Goal: Information Seeking & Learning: Find specific fact

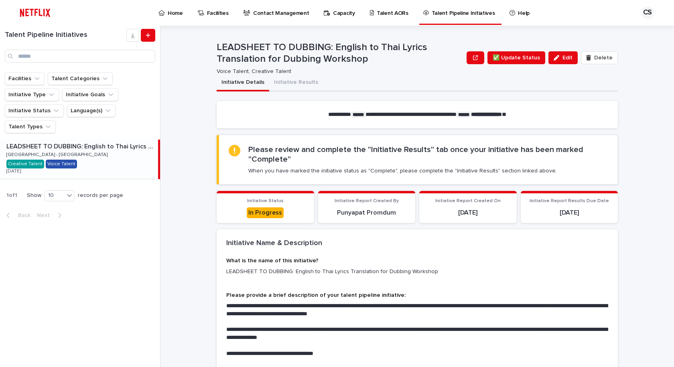
drag, startPoint x: 445, startPoint y: 206, endPoint x: 565, endPoint y: 202, distance: 120.0
click at [447, 206] on div "Initiative Report Created On [DATE]" at bounding box center [468, 208] width 88 height 20
click at [565, 202] on span "Initiative Report Results Due Date" at bounding box center [569, 201] width 79 height 5
click at [122, 271] on div "Talent Pipeline Initiatives Facilities Talent Categories Initiative Type Initia…" at bounding box center [80, 196] width 161 height 341
drag, startPoint x: 105, startPoint y: 167, endPoint x: 304, endPoint y: 273, distance: 225.5
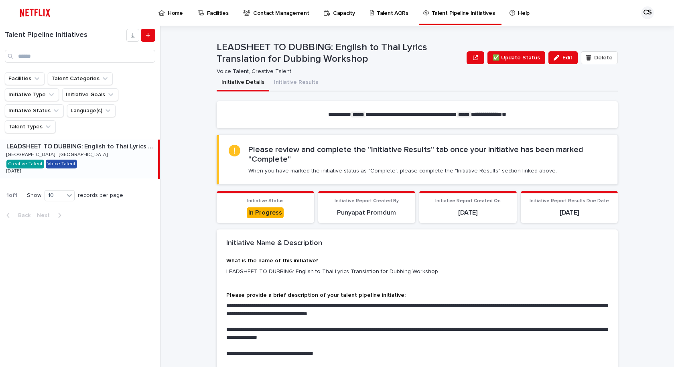
click at [105, 167] on div "LEADSHEET TO DUBBING: English to Thai Lyrics Translation for Dubbing Workshop L…" at bounding box center [79, 159] width 158 height 39
click at [106, 167] on div "LEADSHEET TO DUBBING: English to Thai Lyrics Translation for Dubbing Workshop L…" at bounding box center [79, 159] width 158 height 39
click at [221, 266] on div "**********" at bounding box center [417, 316] width 401 height 116
click at [135, 161] on div "LEADSHEET TO DUBBING: English to Thai Lyrics Translation for Dubbing Workshop L…" at bounding box center [79, 159] width 158 height 39
drag, startPoint x: 585, startPoint y: 280, endPoint x: 575, endPoint y: 272, distance: 13.1
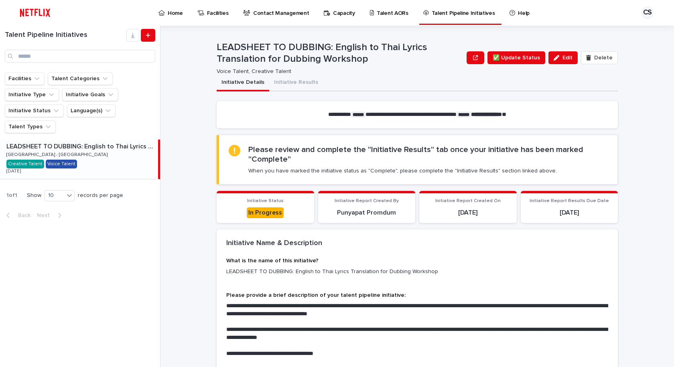
click at [584, 280] on div "What is the name of this initiative? LEADSHEET TO DUBBING: English to Thai Lyri…" at bounding box center [417, 270] width 382 height 25
drag, startPoint x: 80, startPoint y: 59, endPoint x: 0, endPoint y: 42, distance: 82.1
click at [0, 45] on div "Talent Pipeline Initiatives" at bounding box center [80, 46] width 160 height 34
click at [382, 14] on p "Talent AORs" at bounding box center [393, 8] width 32 height 17
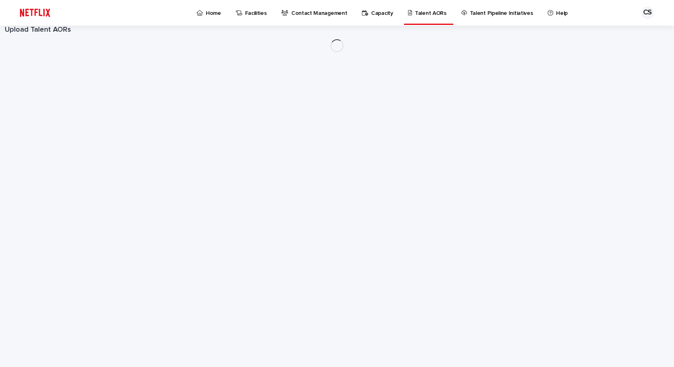
click at [611, 299] on div "Loading... Saving… Loading... Saving… Upload Talent AORs" at bounding box center [337, 196] width 674 height 341
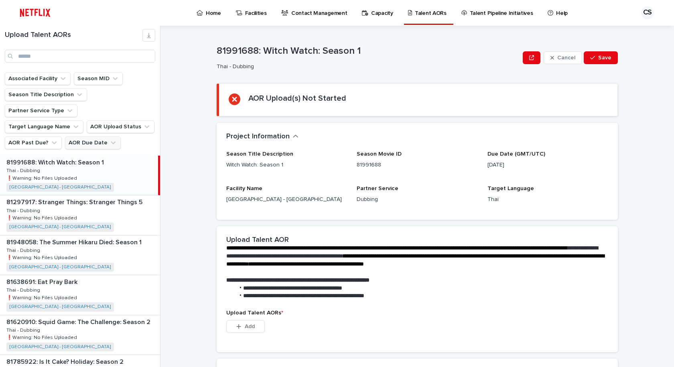
click at [80, 136] on button "AOR Due Date" at bounding box center [93, 142] width 56 height 13
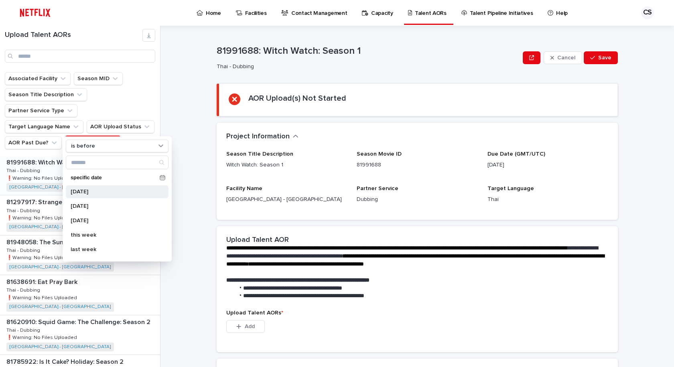
click at [96, 194] on p "[DATE]" at bounding box center [113, 192] width 85 height 6
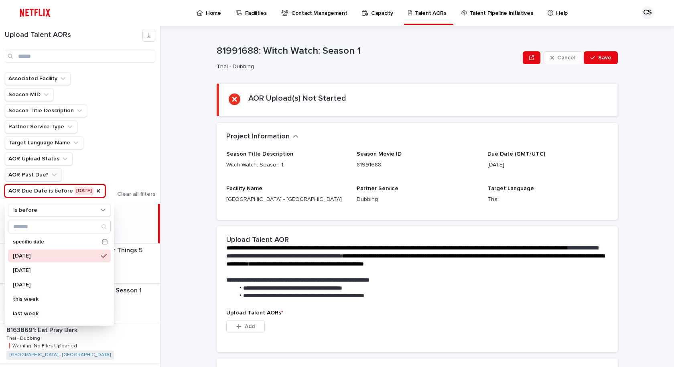
click at [95, 191] on icon "AOR Due Date" at bounding box center [98, 191] width 6 height 6
click at [159, 158] on div "Associated Facility Season MID Season Title Description Partner Service Type Ta…" at bounding box center [80, 138] width 160 height 132
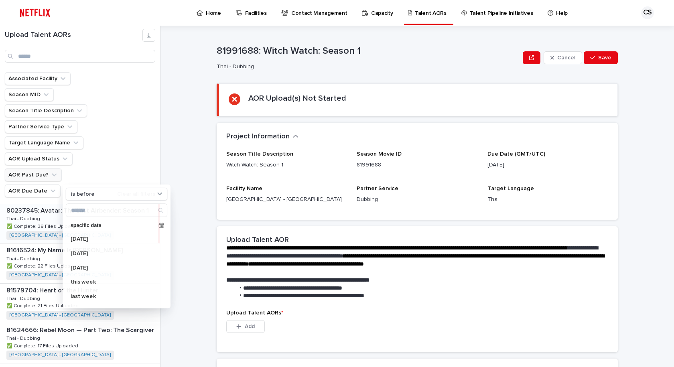
click at [30, 173] on button "AOR Past Due?" at bounding box center [33, 175] width 57 height 13
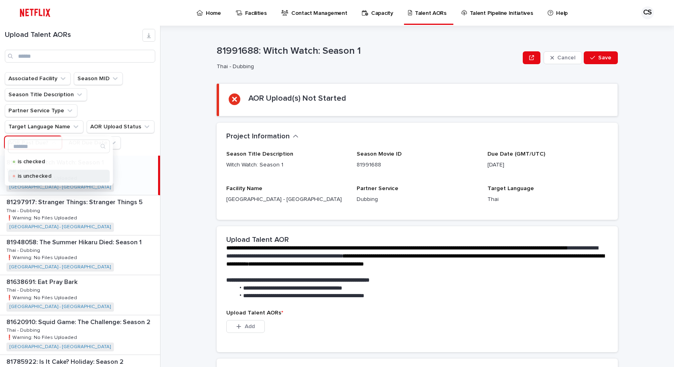
click at [31, 177] on p "is unchecked" at bounding box center [57, 176] width 79 height 6
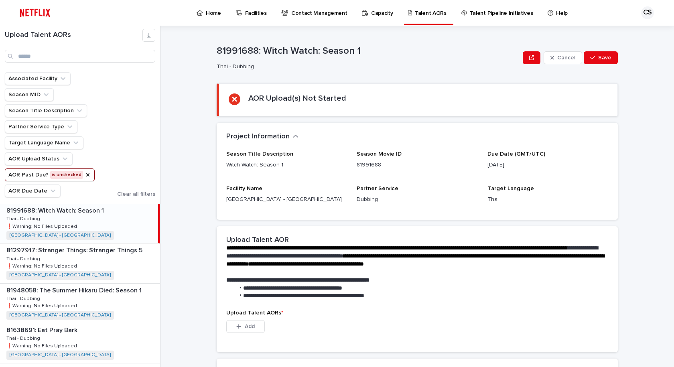
click at [66, 174] on button "AOR Past Due? is unchecked" at bounding box center [50, 175] width 90 height 13
click at [85, 174] on icon "AOR Past Due?" at bounding box center [88, 175] width 6 height 6
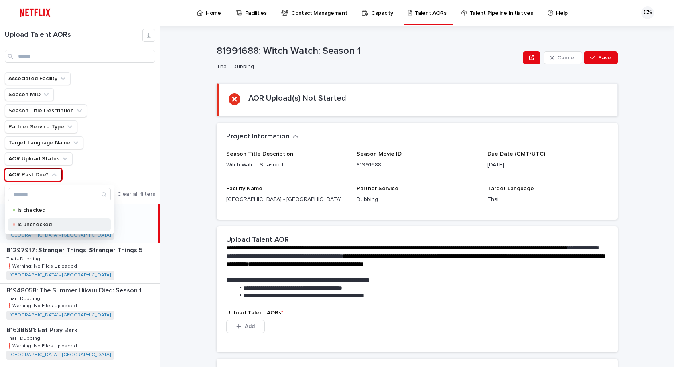
click at [93, 218] on div "is unchecked" at bounding box center [59, 224] width 103 height 13
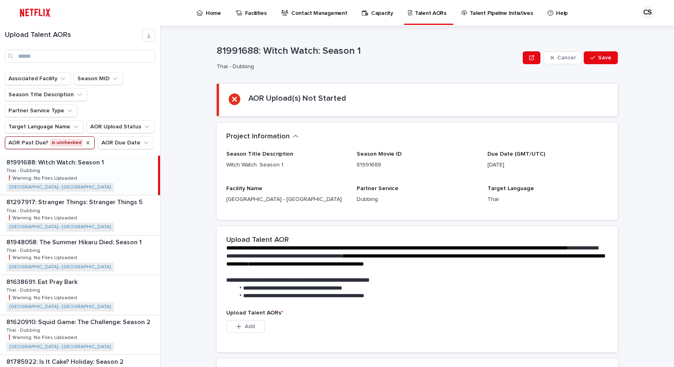
click at [118, 125] on div "Associated Facility Season MID Season Title Description Partner Service Type Ta…" at bounding box center [80, 110] width 150 height 77
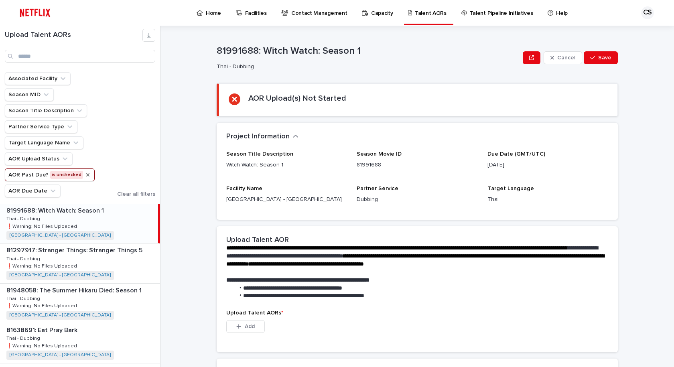
click at [75, 171] on button "AOR Past Due? is unchecked" at bounding box center [50, 175] width 90 height 13
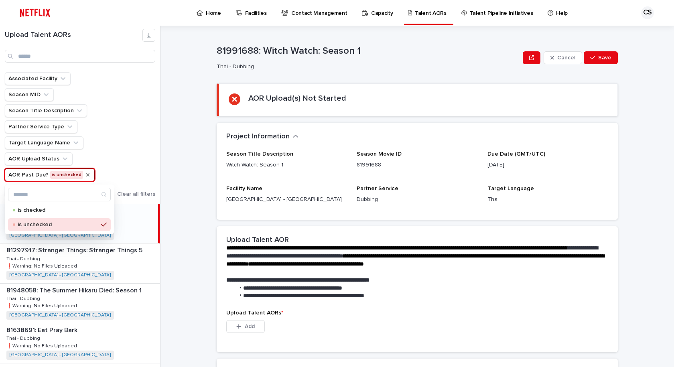
click at [86, 173] on icon "AOR Past Due?" at bounding box center [88, 175] width 6 height 6
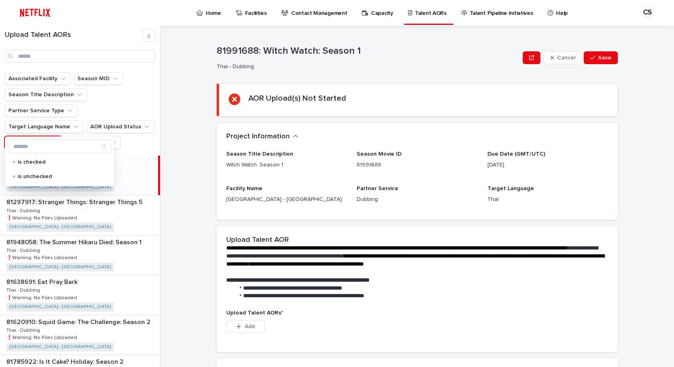
click at [141, 126] on ul "Associated Facility Season MID Season Title Description Partner Service Type Ta…" at bounding box center [80, 111] width 154 height 80
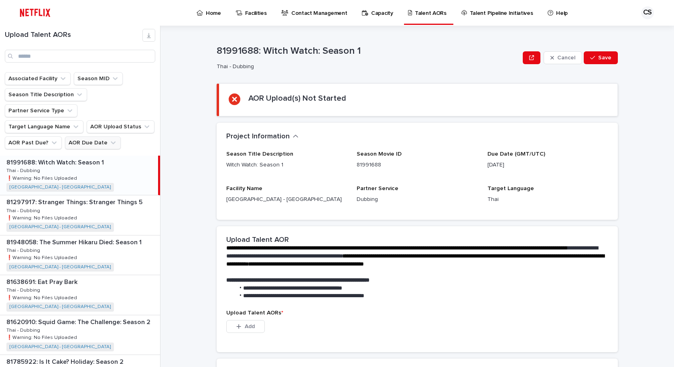
click at [99, 136] on button "AOR Due Date" at bounding box center [93, 142] width 56 height 13
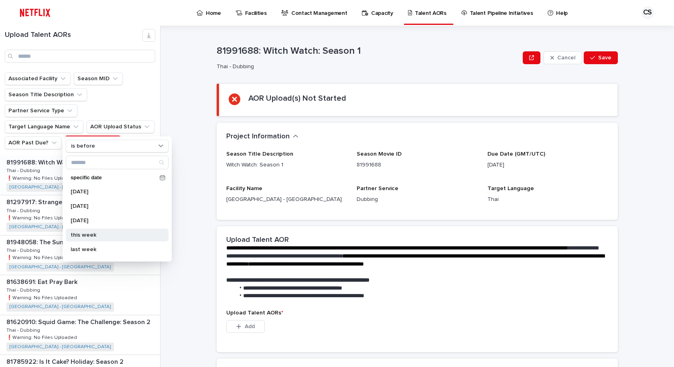
click at [96, 237] on p "this week" at bounding box center [113, 235] width 85 height 6
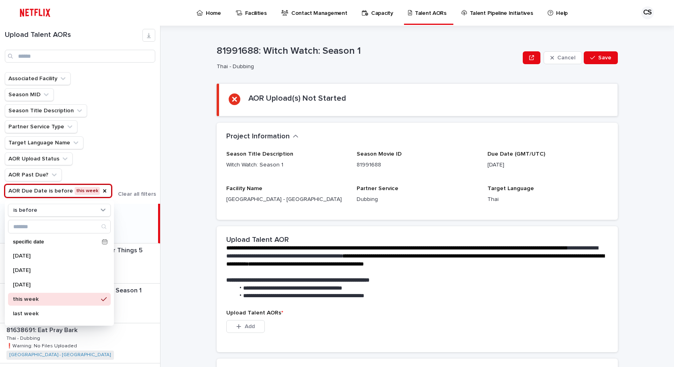
click at [66, 189] on button "AOR Due Date is before this week" at bounding box center [58, 191] width 107 height 13
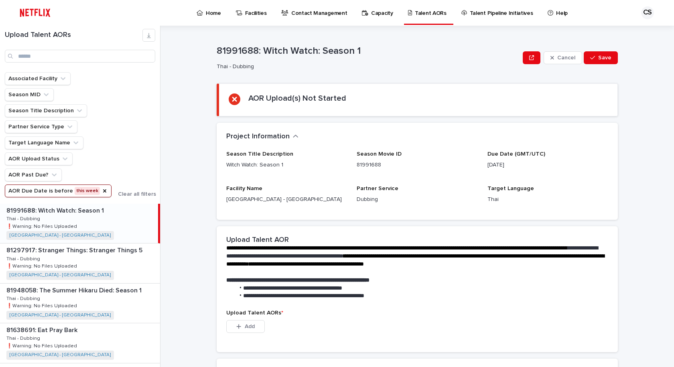
click at [48, 194] on button "AOR Due Date is before this week" at bounding box center [58, 191] width 107 height 13
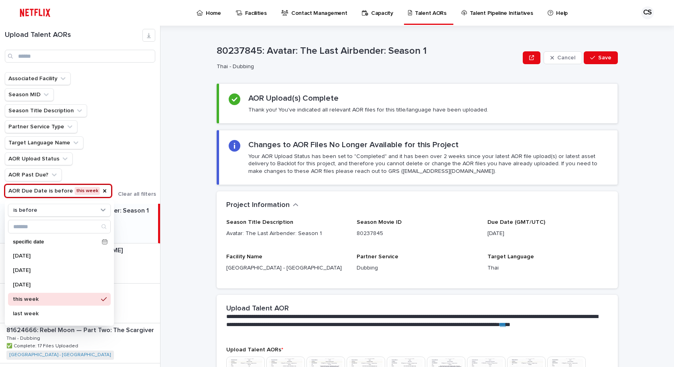
click at [40, 218] on div "is before specific date [DATE] [DATE] [DATE] this week last week next week this…" at bounding box center [59, 263] width 109 height 125
click at [40, 213] on div "is before" at bounding box center [54, 210] width 89 height 8
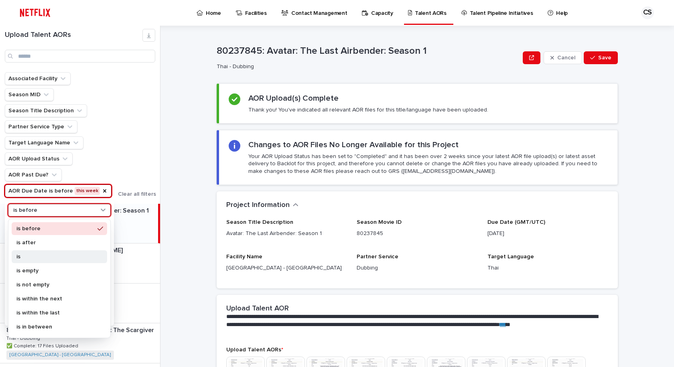
click at [29, 255] on p "is" at bounding box center [55, 257] width 78 height 6
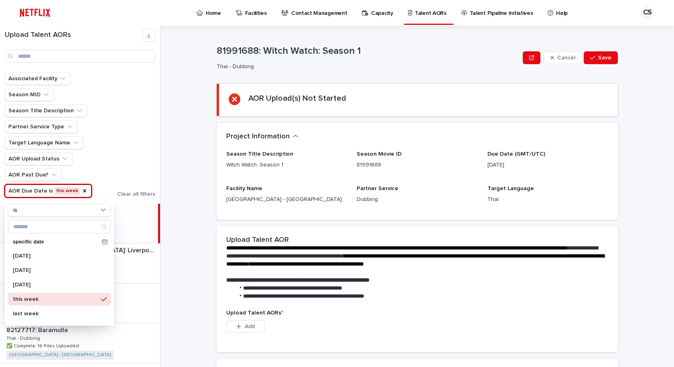
click at [263, 223] on div "Loading... Saving… Project Information ••• Season Title Description Witch Watch…" at bounding box center [417, 175] width 401 height 104
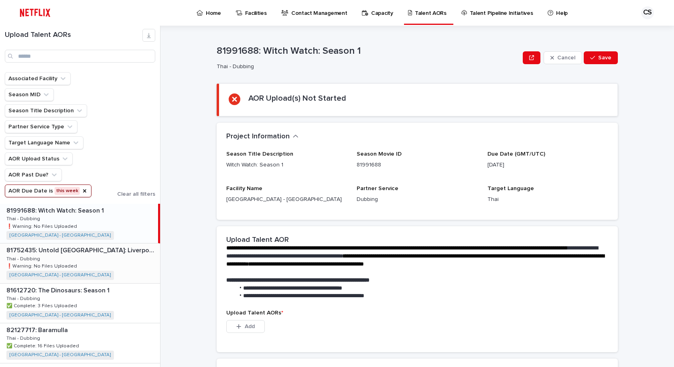
click at [114, 263] on div "81752435: Untold [GEOGRAPHIC_DATA]: [GEOGRAPHIC_DATA]'s Miracle of Istanbul 817…" at bounding box center [80, 263] width 160 height 39
click at [382, 96] on div "AOR Upload(s) Not Started" at bounding box center [418, 99] width 379 height 13
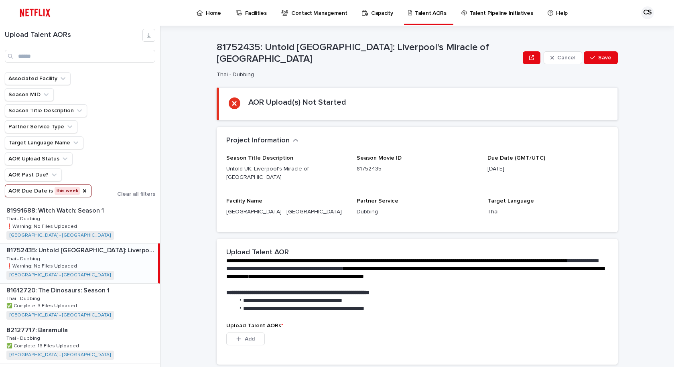
drag, startPoint x: 376, startPoint y: 78, endPoint x: 399, endPoint y: 62, distance: 28.8
click at [376, 79] on div "**********" at bounding box center [417, 274] width 401 height 391
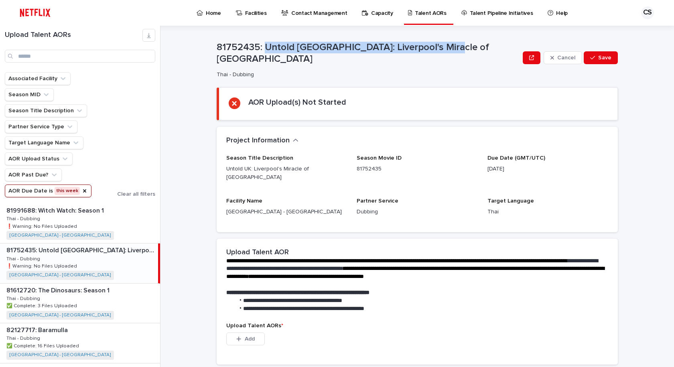
drag, startPoint x: 447, startPoint y: 50, endPoint x: 262, endPoint y: 51, distance: 185.0
click at [262, 51] on p "81752435: Untold [GEOGRAPHIC_DATA]: Liverpool's Miracle of [GEOGRAPHIC_DATA]" at bounding box center [368, 53] width 303 height 23
copy p "Untold UK: Liverpool's Miracle of [GEOGRAPHIC_DATA]"
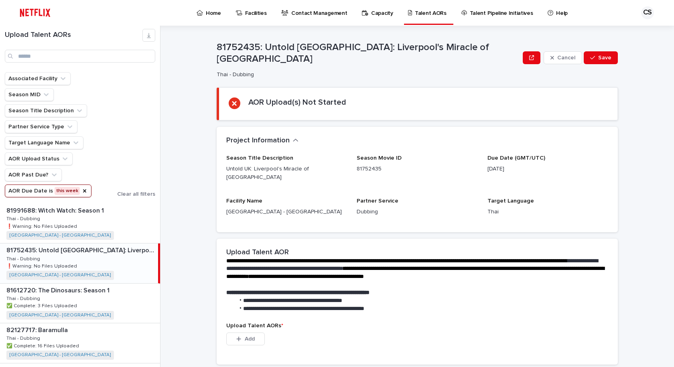
drag, startPoint x: 320, startPoint y: 280, endPoint x: 292, endPoint y: 332, distance: 59.1
click at [319, 290] on strong "**********" at bounding box center [297, 293] width 143 height 6
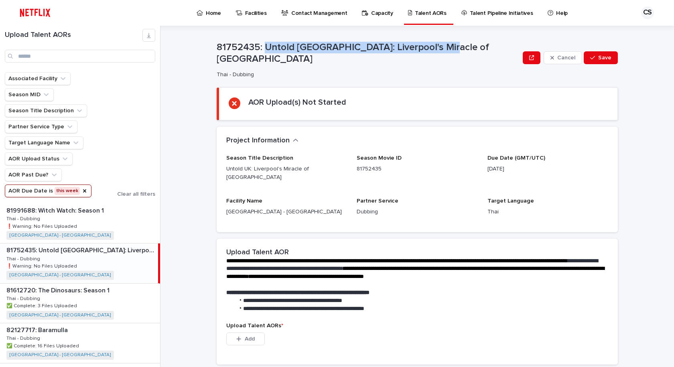
drag, startPoint x: 437, startPoint y: 49, endPoint x: 263, endPoint y: 51, distance: 173.8
click at [263, 51] on p "81752435: Untold [GEOGRAPHIC_DATA]: Liverpool's Miracle of [GEOGRAPHIC_DATA]" at bounding box center [368, 53] width 303 height 23
drag, startPoint x: 421, startPoint y: 43, endPoint x: 426, endPoint y: 45, distance: 5.9
click at [421, 43] on div "81752435: Untold [GEOGRAPHIC_DATA]: Liverpool's Miracle of [GEOGRAPHIC_DATA] Th…" at bounding box center [417, 60] width 401 height 36
drag, startPoint x: 453, startPoint y: 53, endPoint x: 264, endPoint y: 52, distance: 189.0
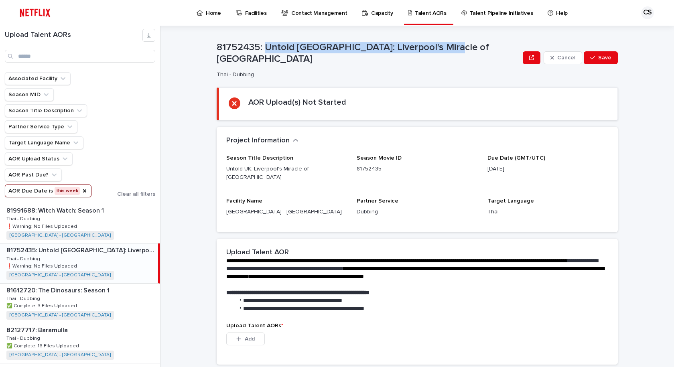
click at [264, 52] on p "81752435: Untold [GEOGRAPHIC_DATA]: Liverpool's Miracle of [GEOGRAPHIC_DATA]" at bounding box center [368, 53] width 303 height 23
copy p "Untold UK: Liverpool's Miracle of [GEOGRAPHIC_DATA]"
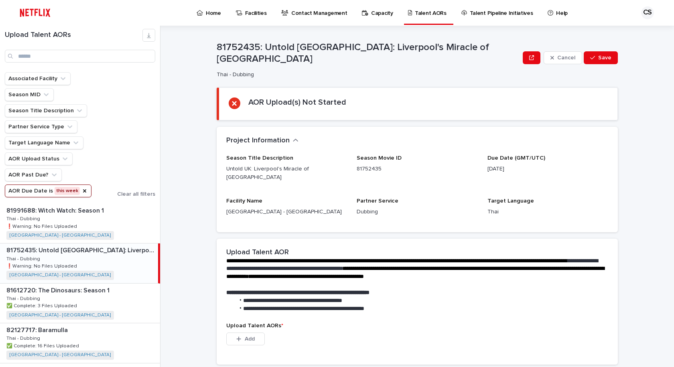
drag, startPoint x: 175, startPoint y: 223, endPoint x: 175, endPoint y: 66, distance: 157.3
click at [176, 222] on div "**********" at bounding box center [422, 196] width 504 height 341
